Goal: Navigation & Orientation: Find specific page/section

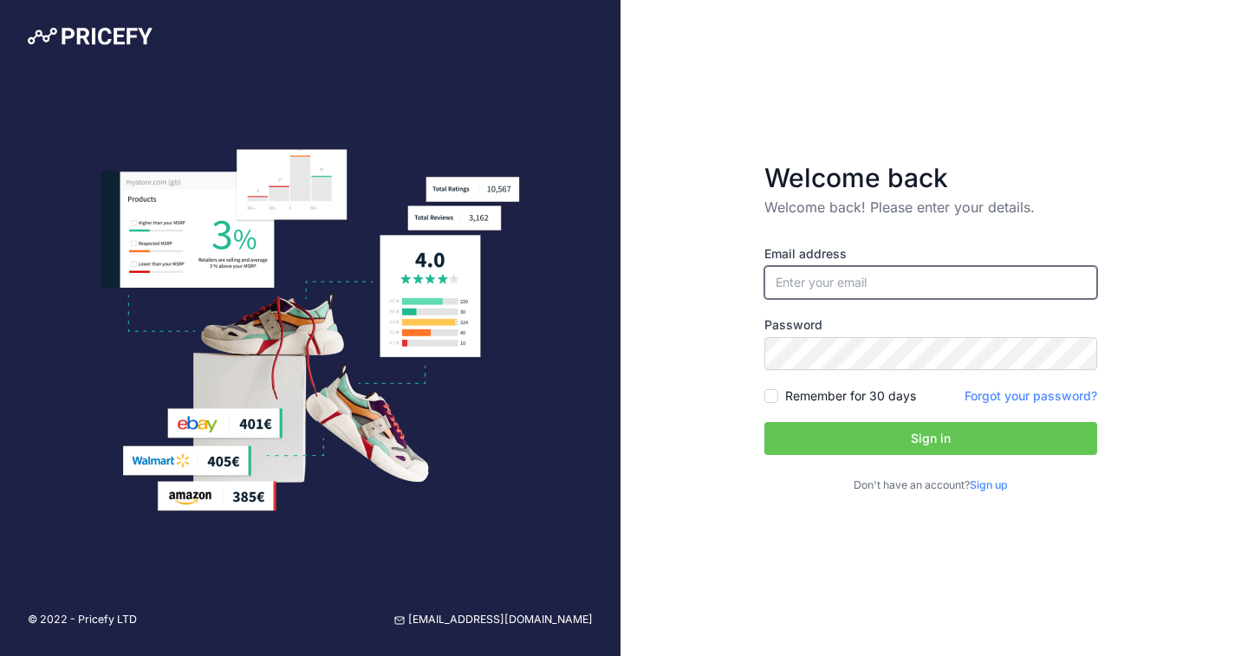
type input "[EMAIL_ADDRESS][DOMAIN_NAME]"
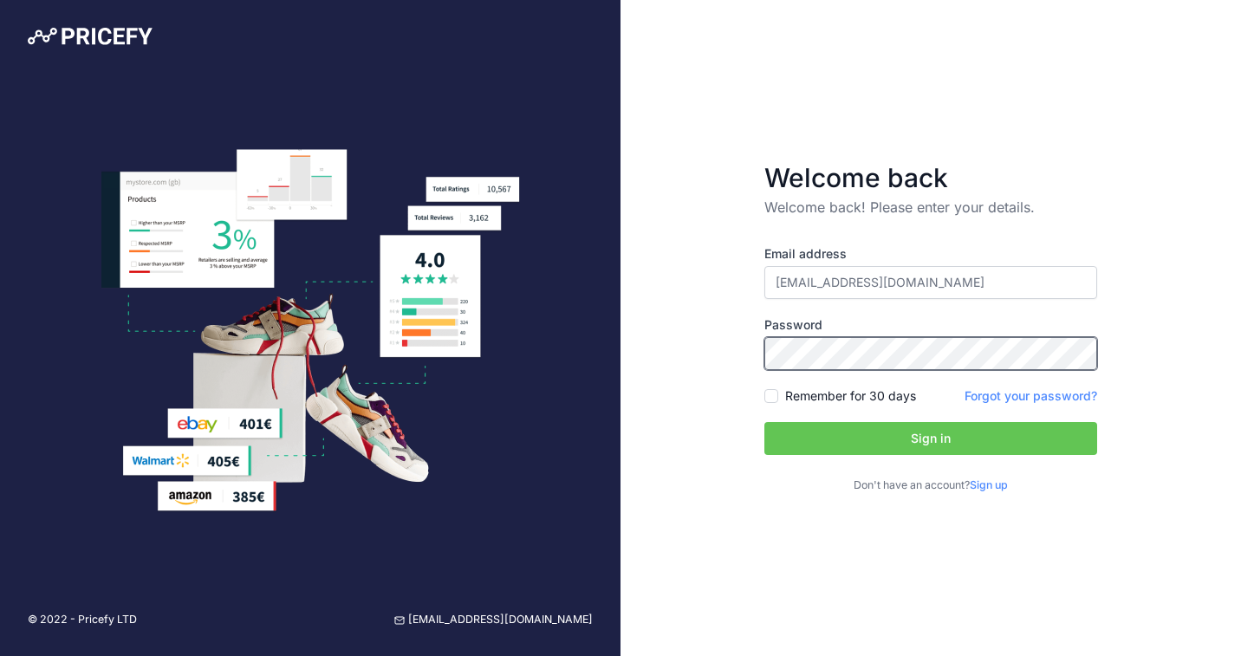
click at [931, 438] on button "Sign in" at bounding box center [930, 438] width 333 height 33
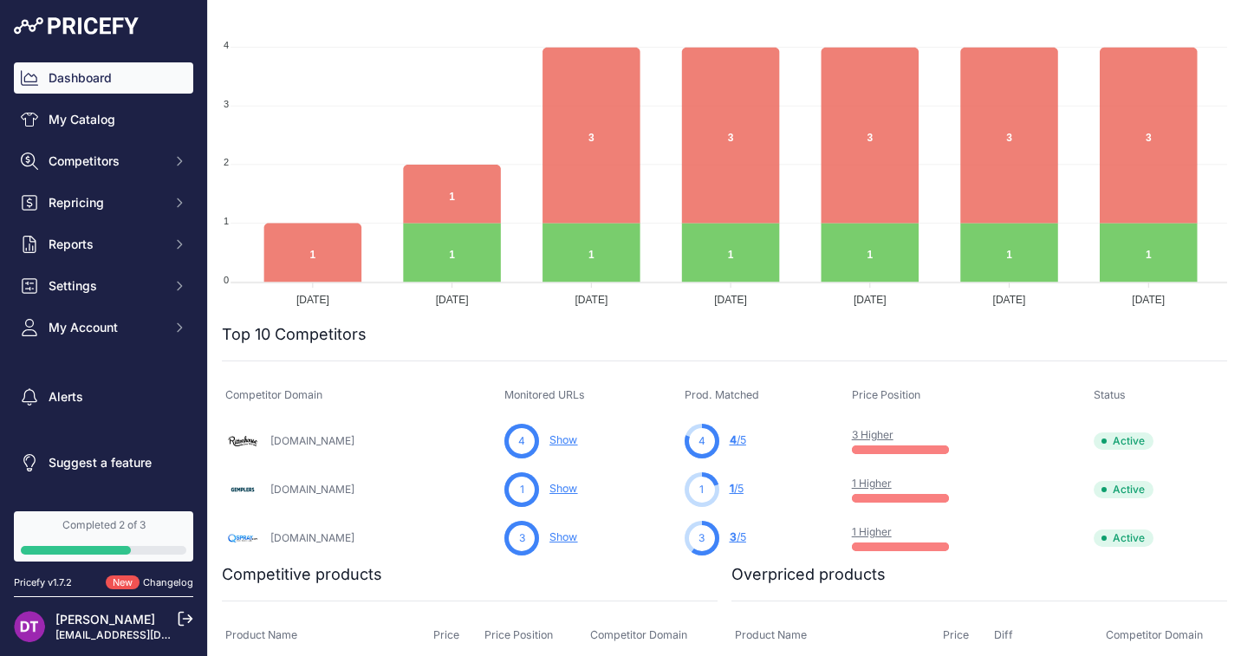
scroll to position [257, 0]
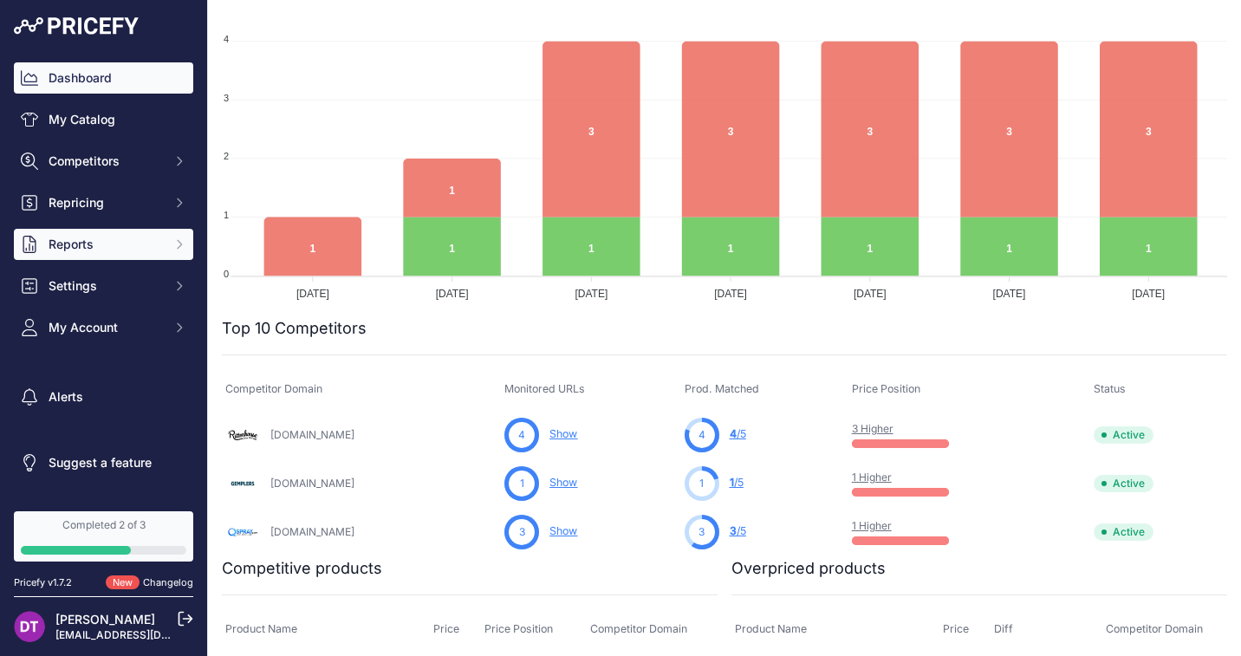
click at [99, 235] on button "Reports" at bounding box center [103, 244] width 179 height 31
click at [134, 247] on span "Reports" at bounding box center [106, 244] width 114 height 17
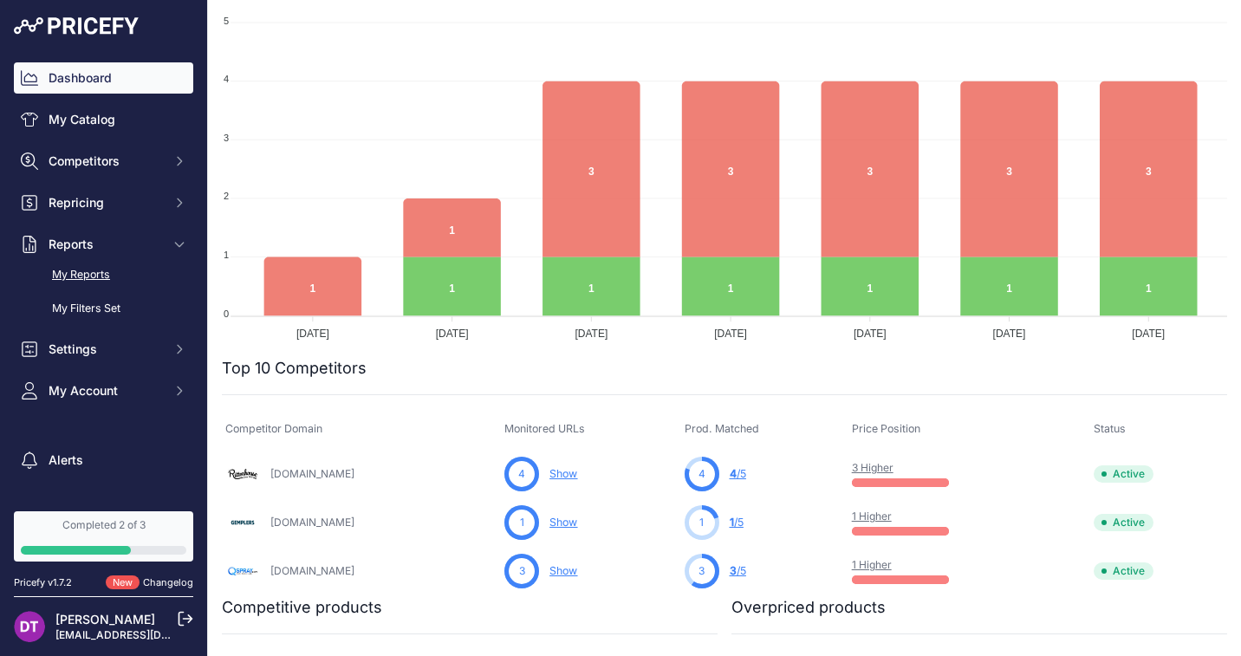
click at [120, 273] on link "My Reports" at bounding box center [103, 275] width 179 height 30
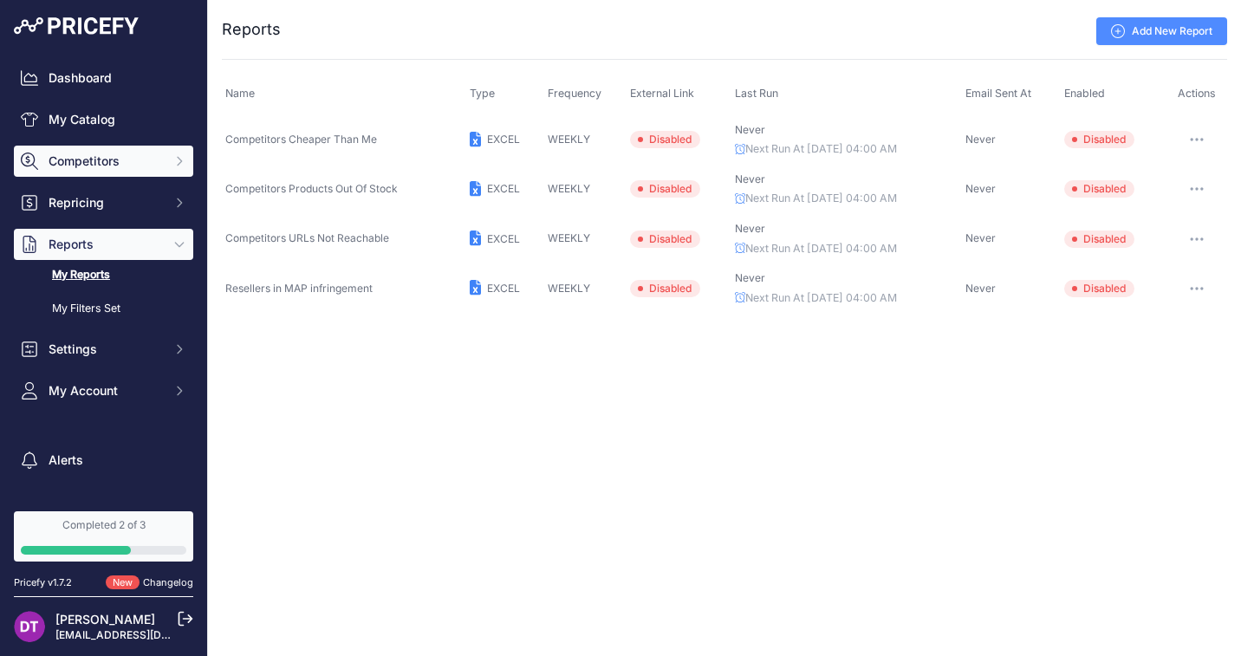
click at [93, 159] on span "Competitors" at bounding box center [106, 161] width 114 height 17
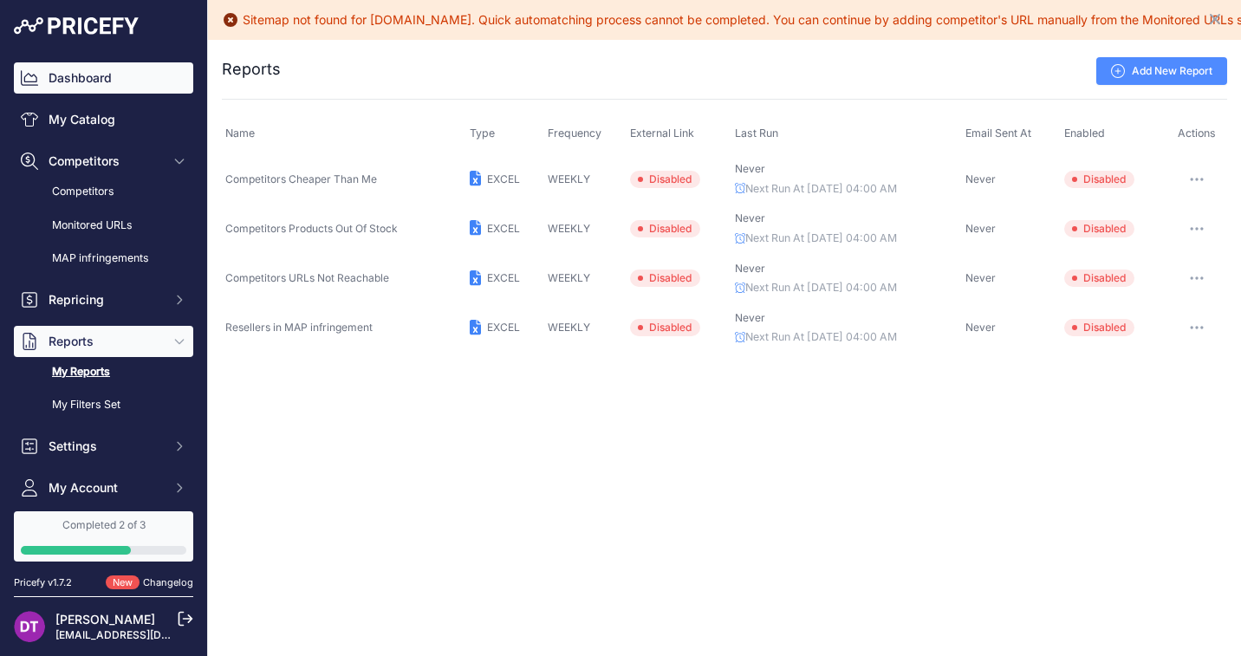
click at [92, 86] on link "Dashboard" at bounding box center [103, 77] width 179 height 31
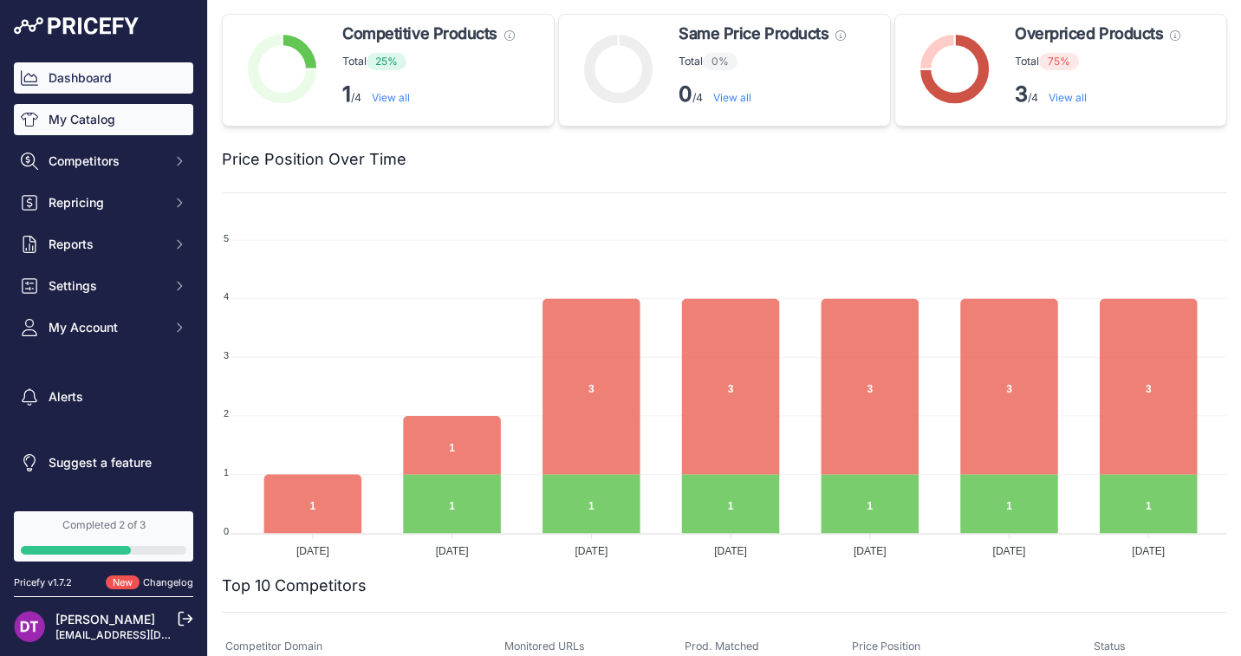
click at [120, 128] on link "My Catalog" at bounding box center [103, 119] width 179 height 31
